Goal: Find specific page/section: Find specific page/section

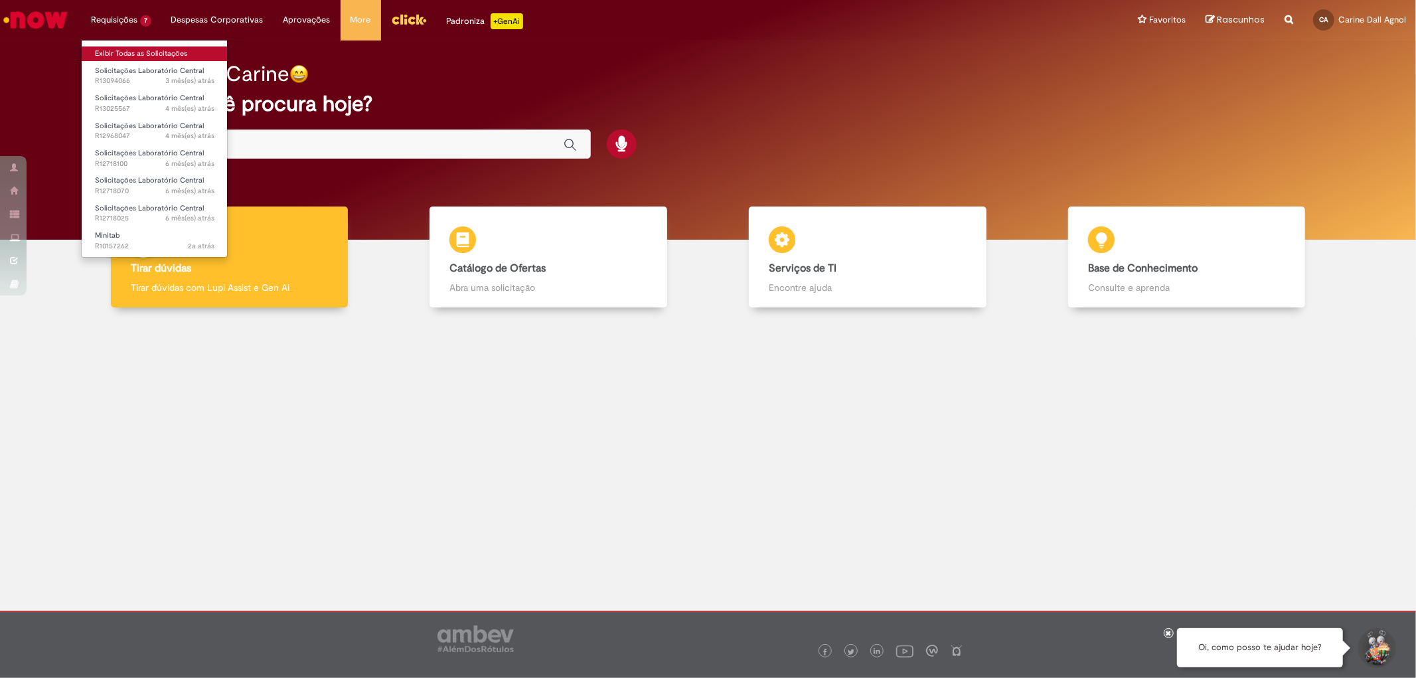
click at [151, 51] on link "Exibir Todas as Solicitações" at bounding box center [155, 53] width 146 height 15
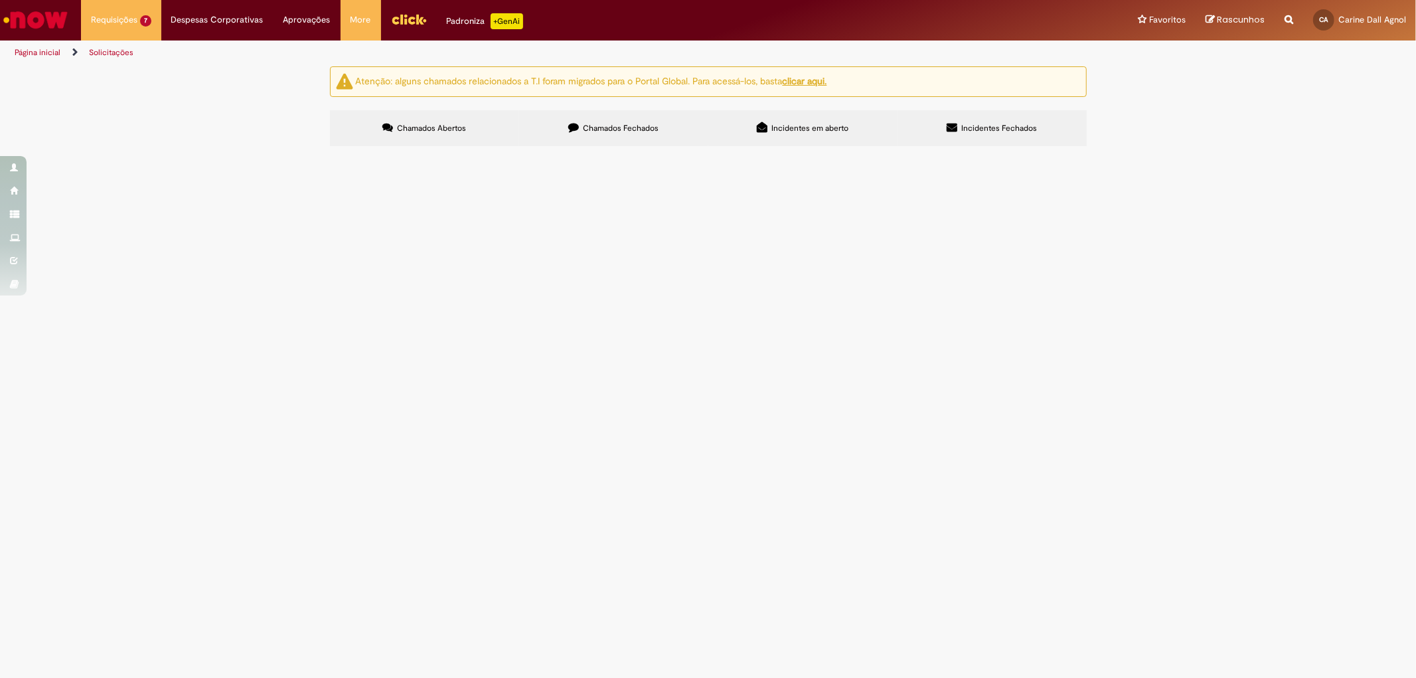
click at [626, 133] on span "Chamados Fechados" at bounding box center [621, 128] width 76 height 11
click at [450, 133] on label "Chamados Abertos" at bounding box center [424, 128] width 189 height 36
click at [47, 18] on img "Ir para a Homepage" at bounding box center [35, 20] width 68 height 27
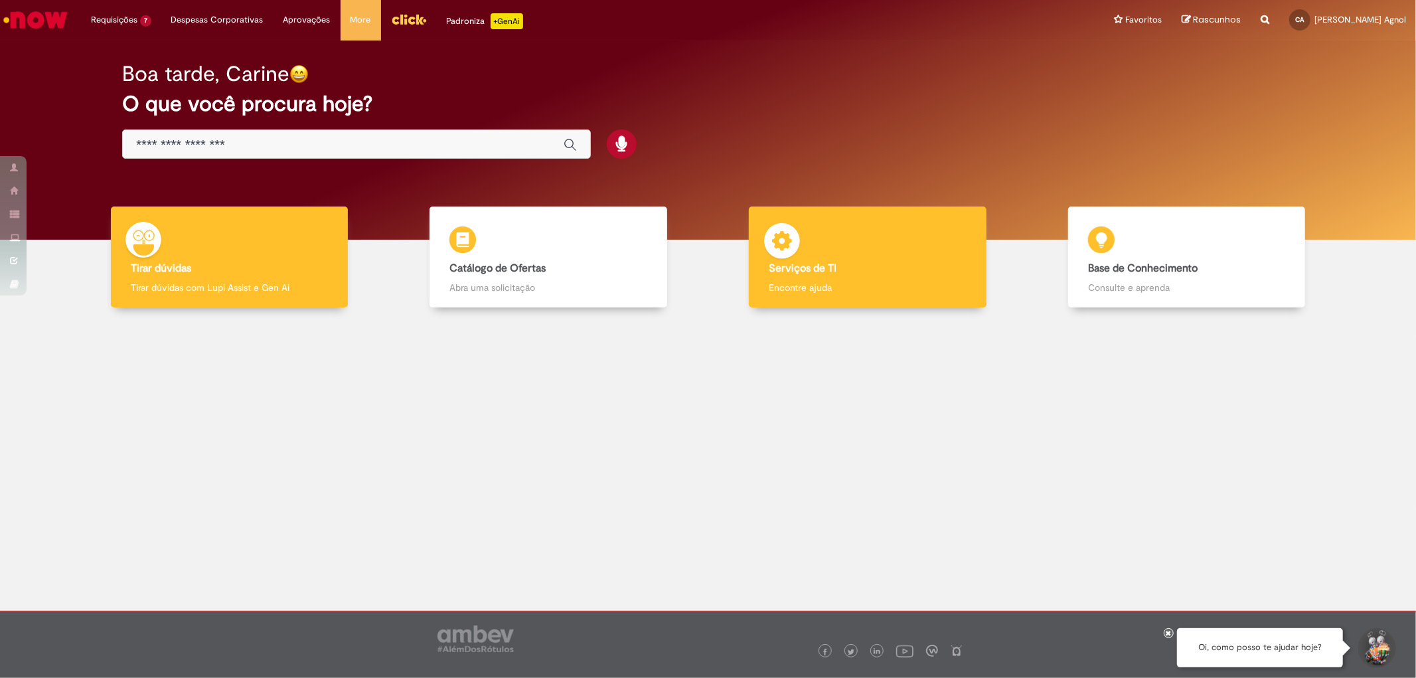
click at [881, 262] on div "Serviços de TI Serviços de TI Encontre ajuda" at bounding box center [867, 258] width 237 height 102
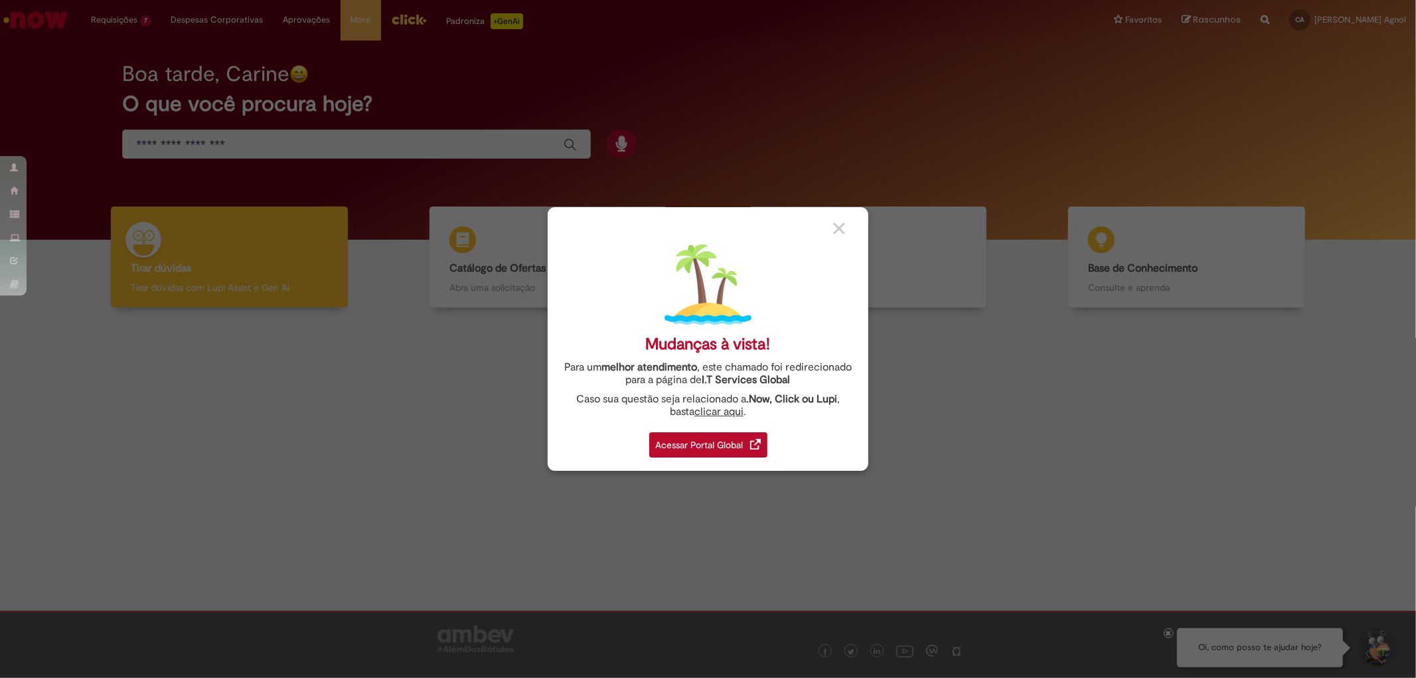
click at [712, 443] on div "Acessar Portal Global" at bounding box center [708, 444] width 118 height 25
